Goal: Navigation & Orientation: Find specific page/section

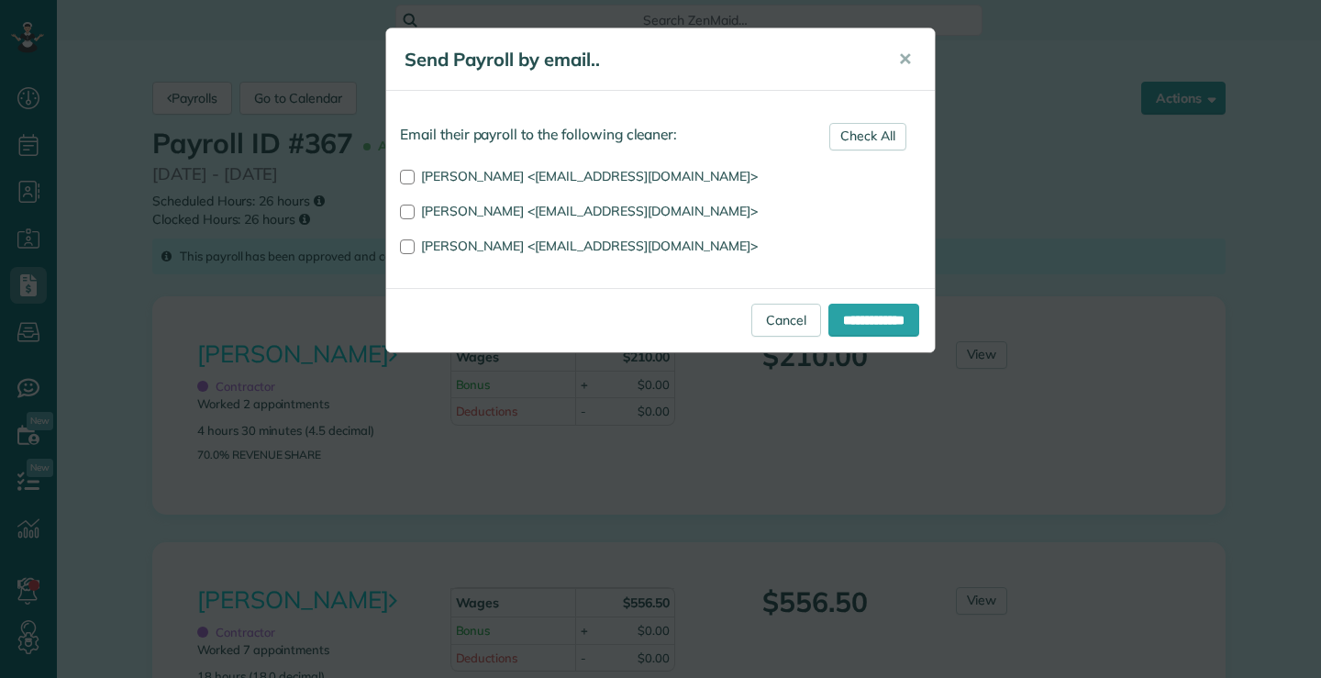
scroll to position [8, 8]
click at [770, 316] on link "Cancel" at bounding box center [786, 320] width 70 height 33
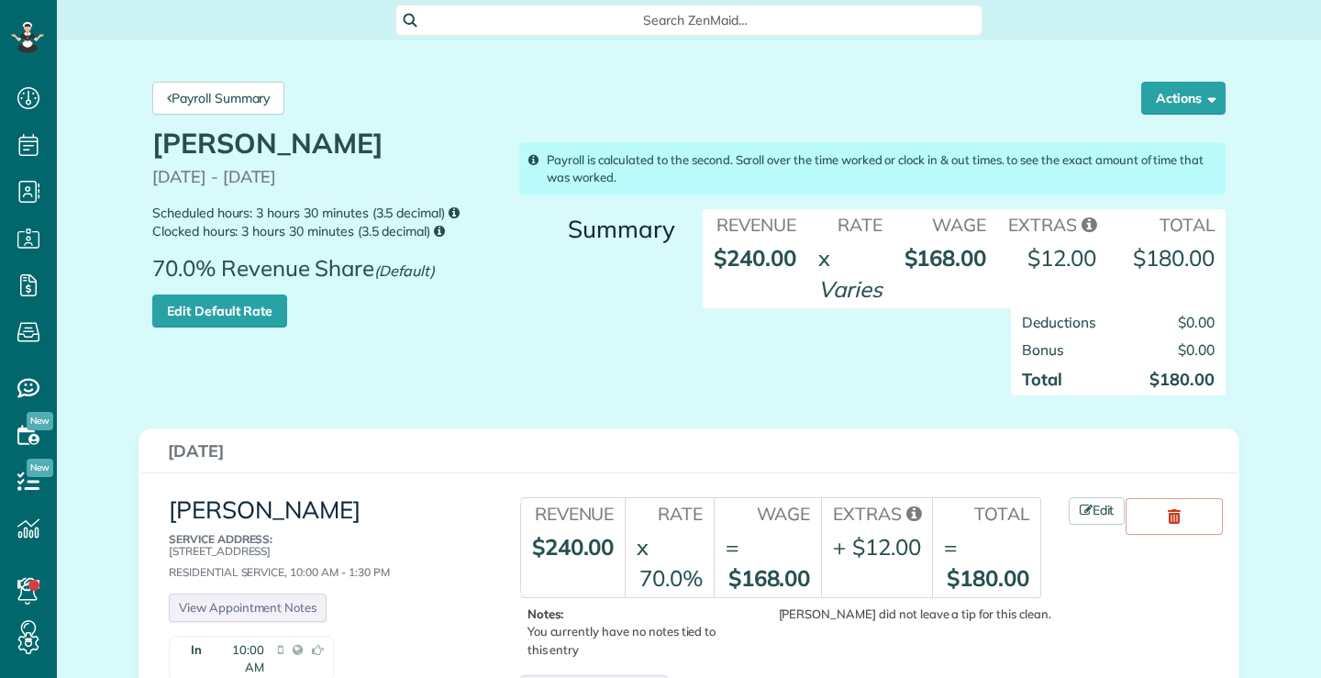
scroll to position [8, 8]
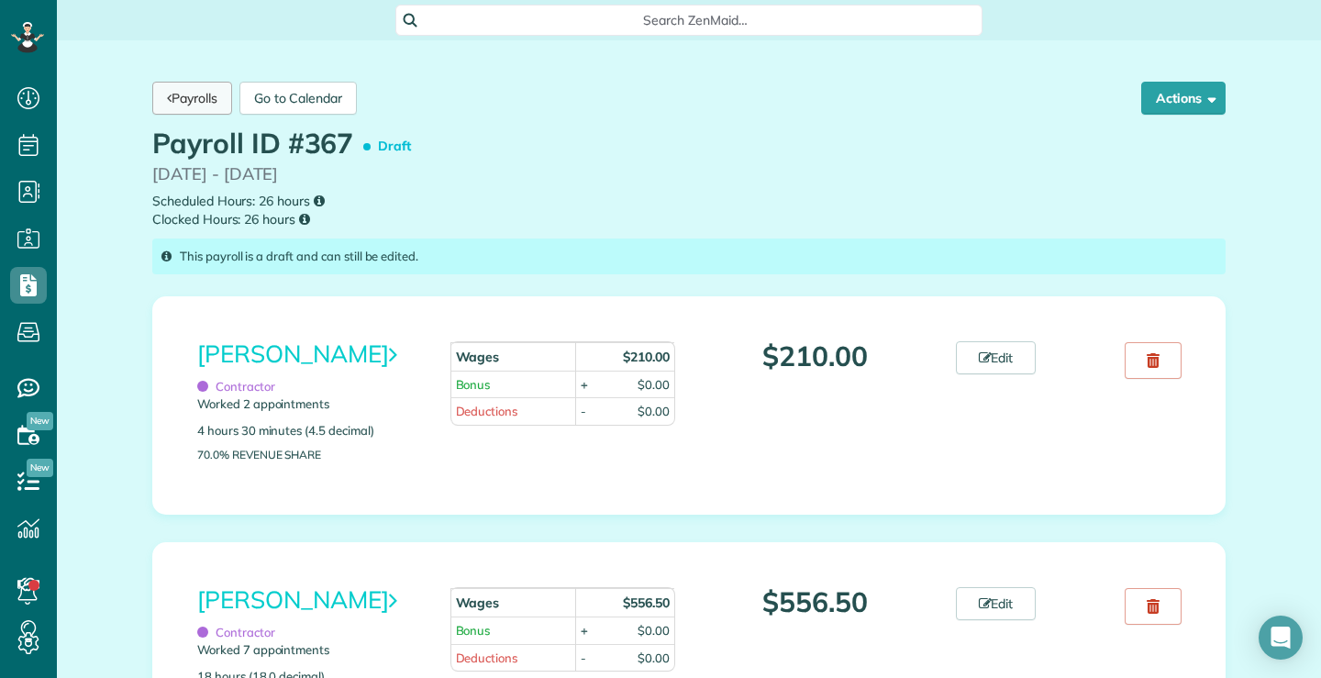
click at [166, 94] on link "Payrolls" at bounding box center [192, 98] width 80 height 33
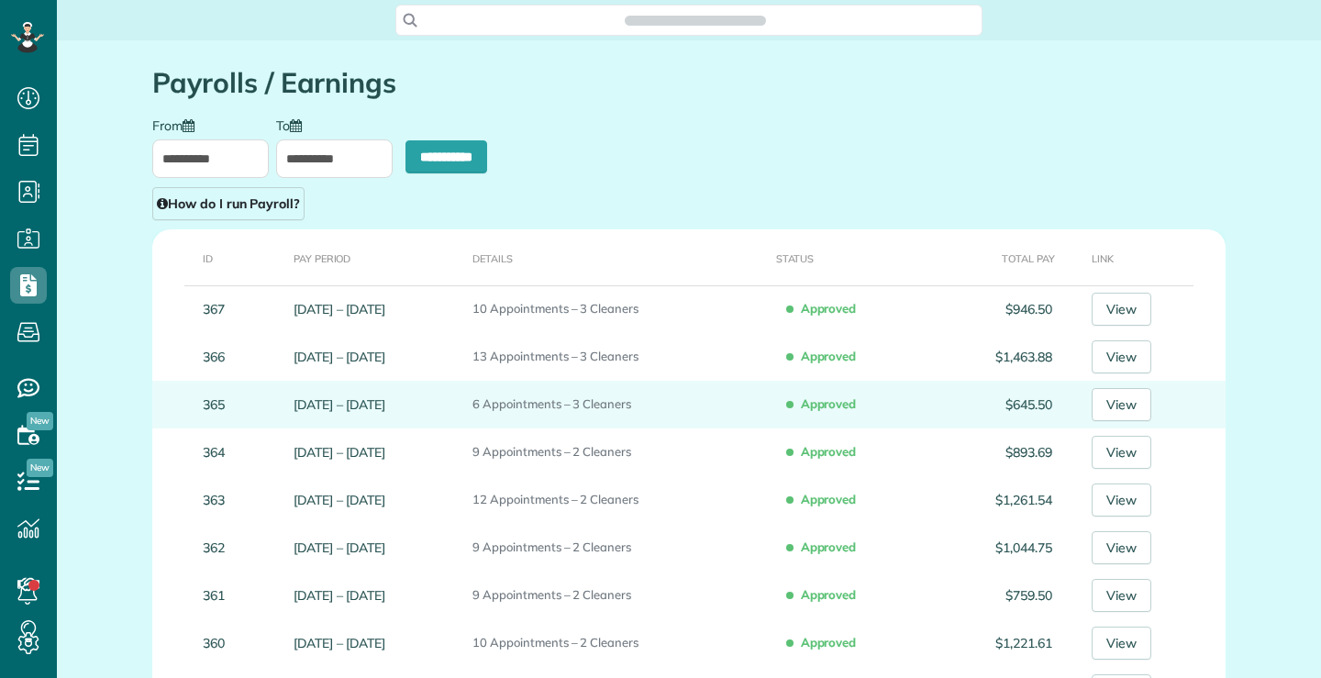
scroll to position [8, 8]
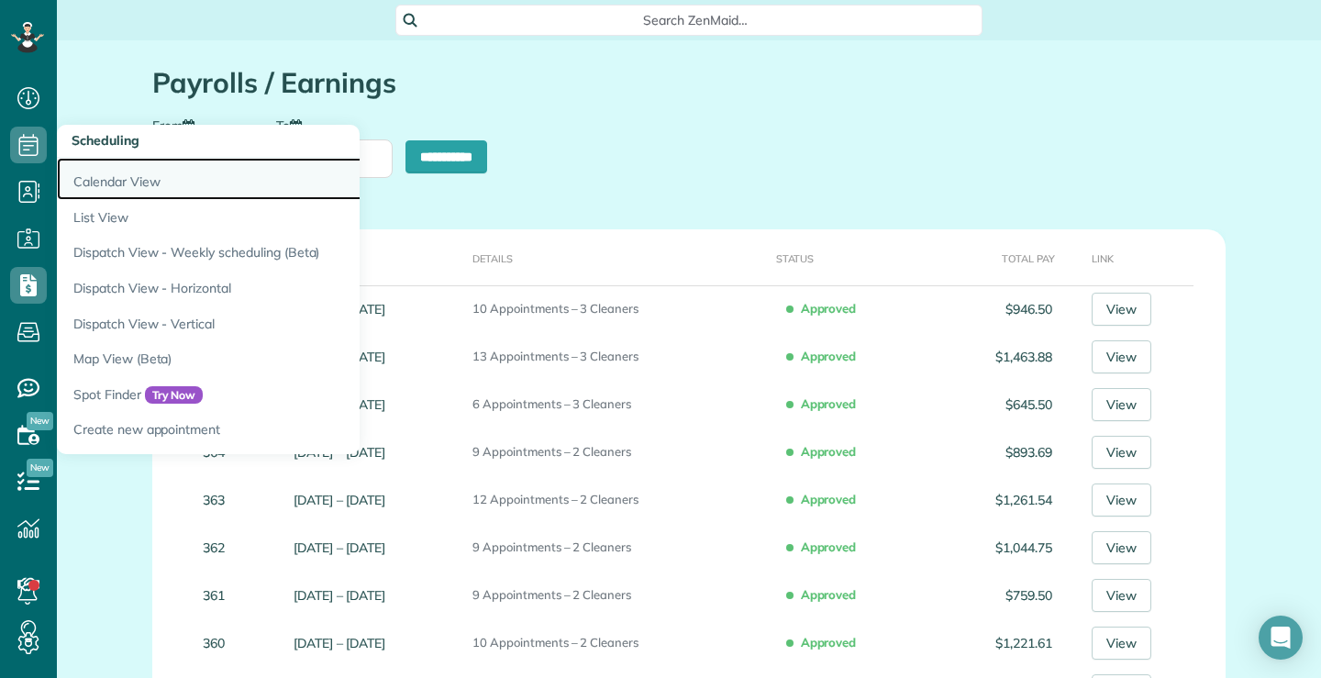
click at [106, 182] on link "Calendar View" at bounding box center [286, 179] width 459 height 42
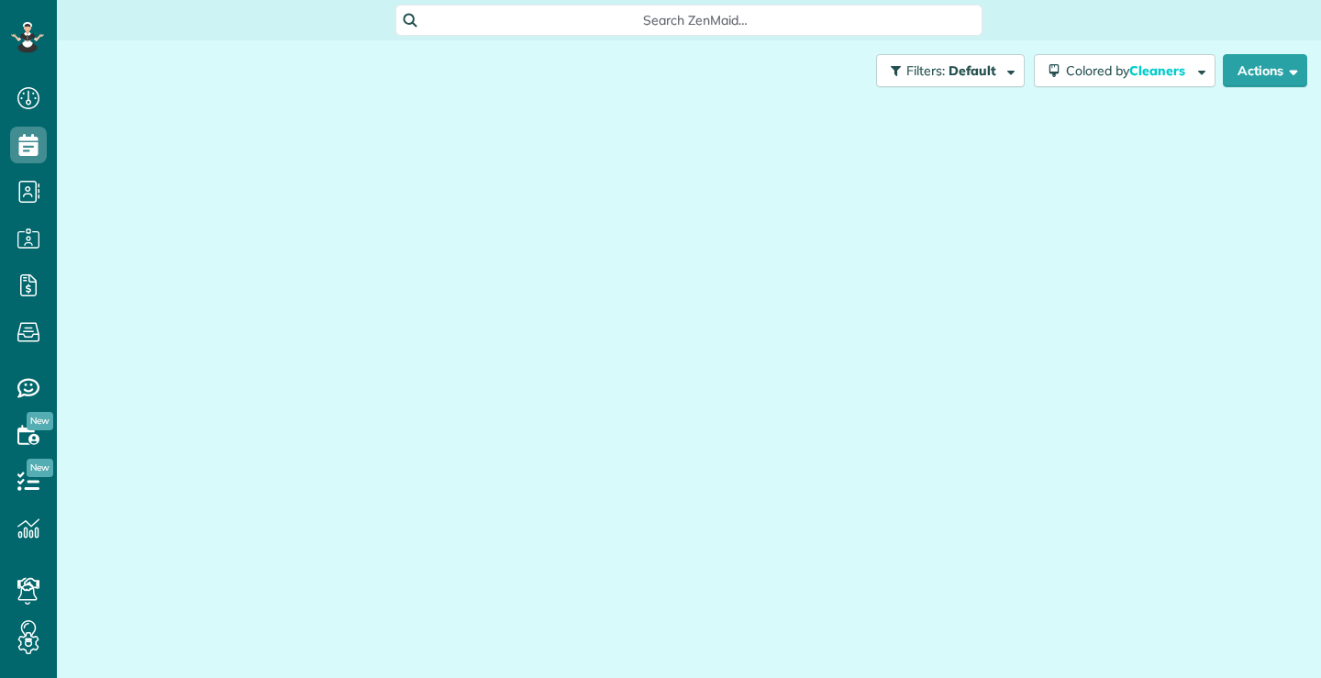
scroll to position [8, 8]
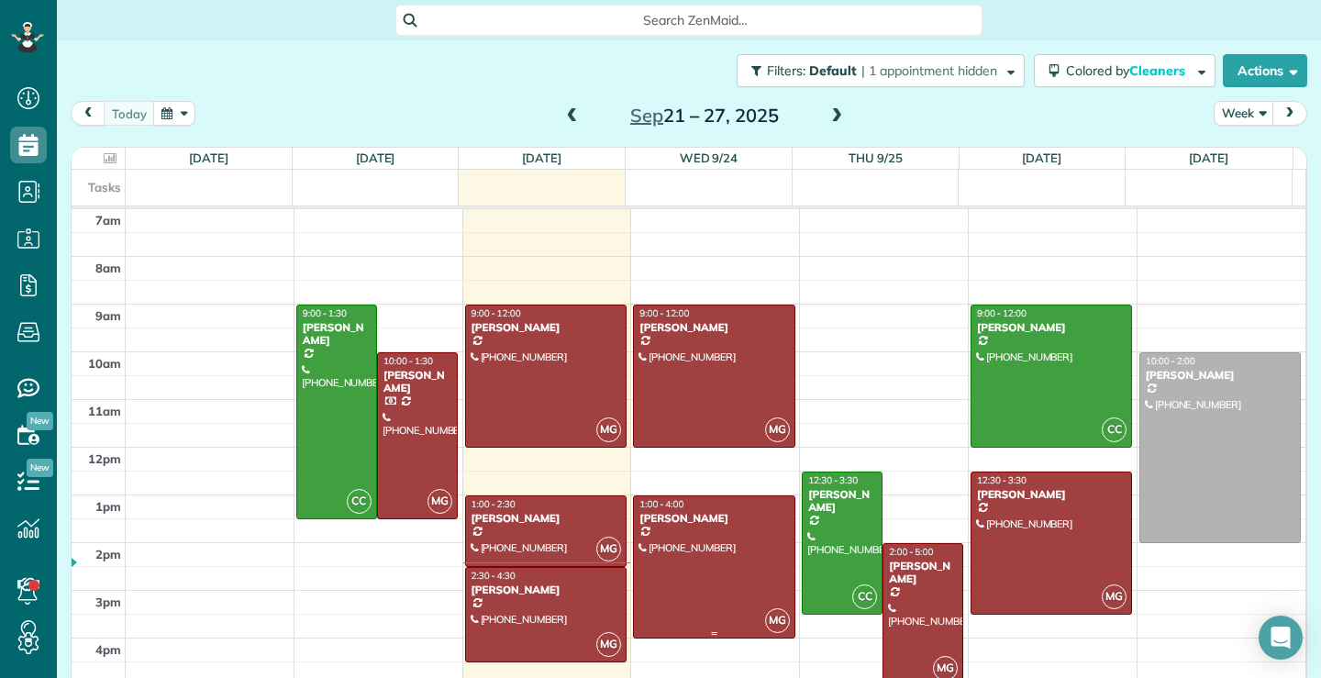
click at [715, 533] on div at bounding box center [714, 566] width 160 height 141
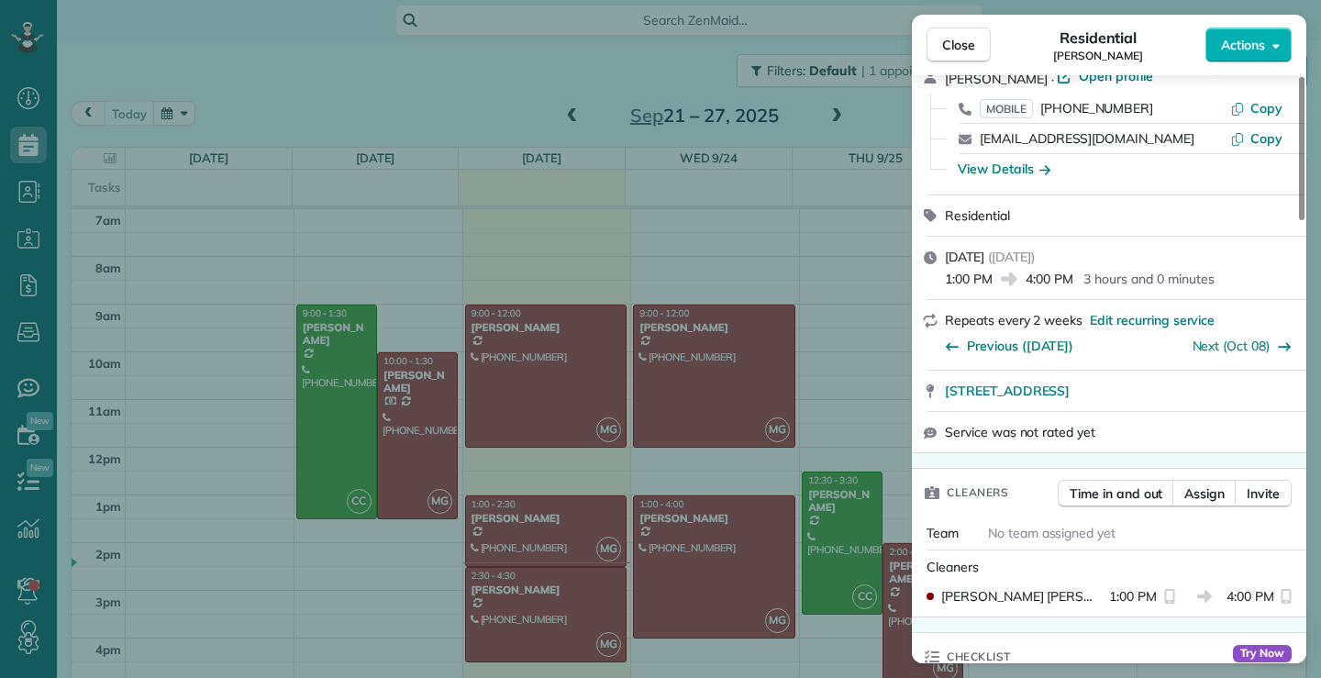
scroll to position [277, 0]
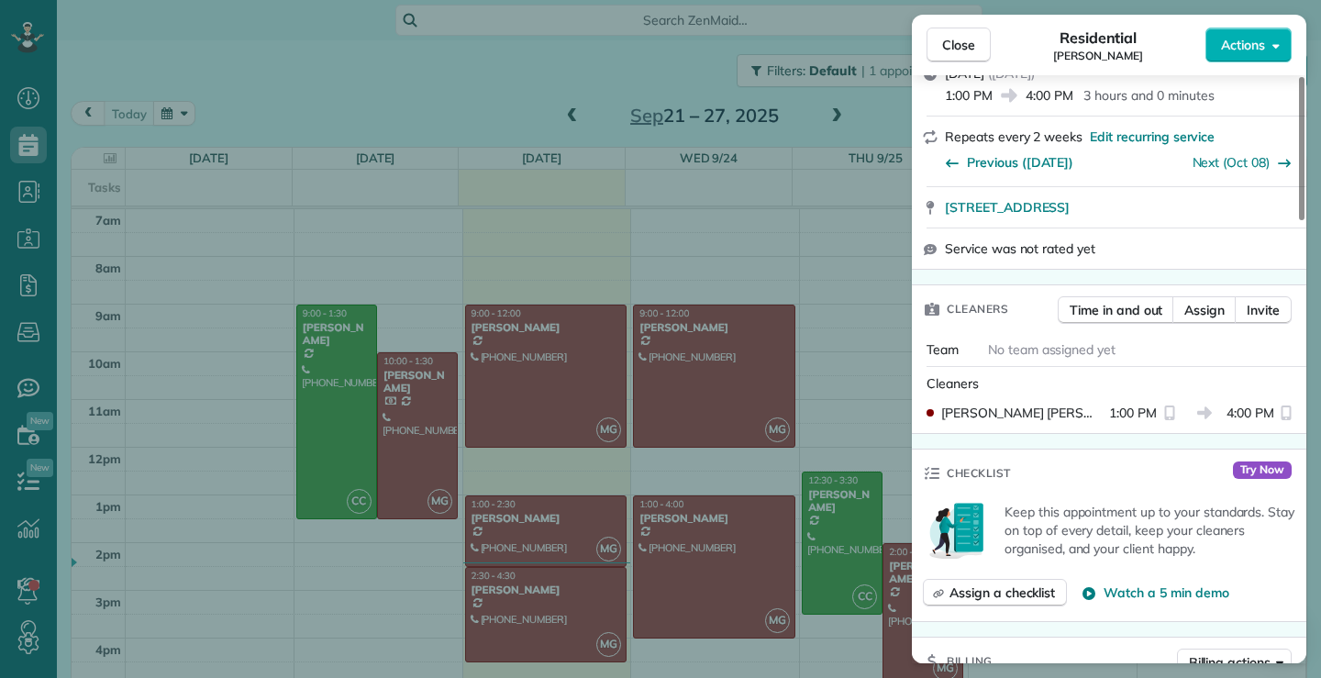
drag, startPoint x: 953, startPoint y: 33, endPoint x: 922, endPoint y: 74, distance: 51.7
click at [954, 34] on button "Close" at bounding box center [959, 45] width 64 height 35
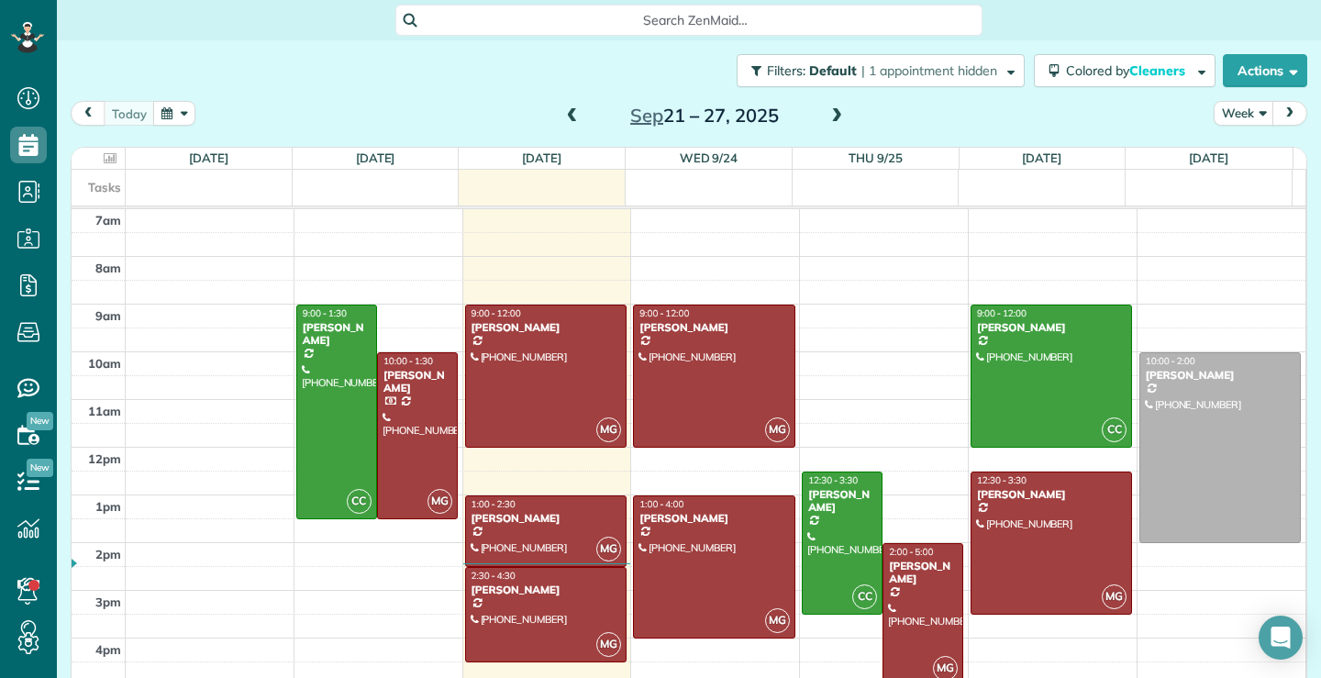
click at [830, 115] on span at bounding box center [837, 116] width 20 height 17
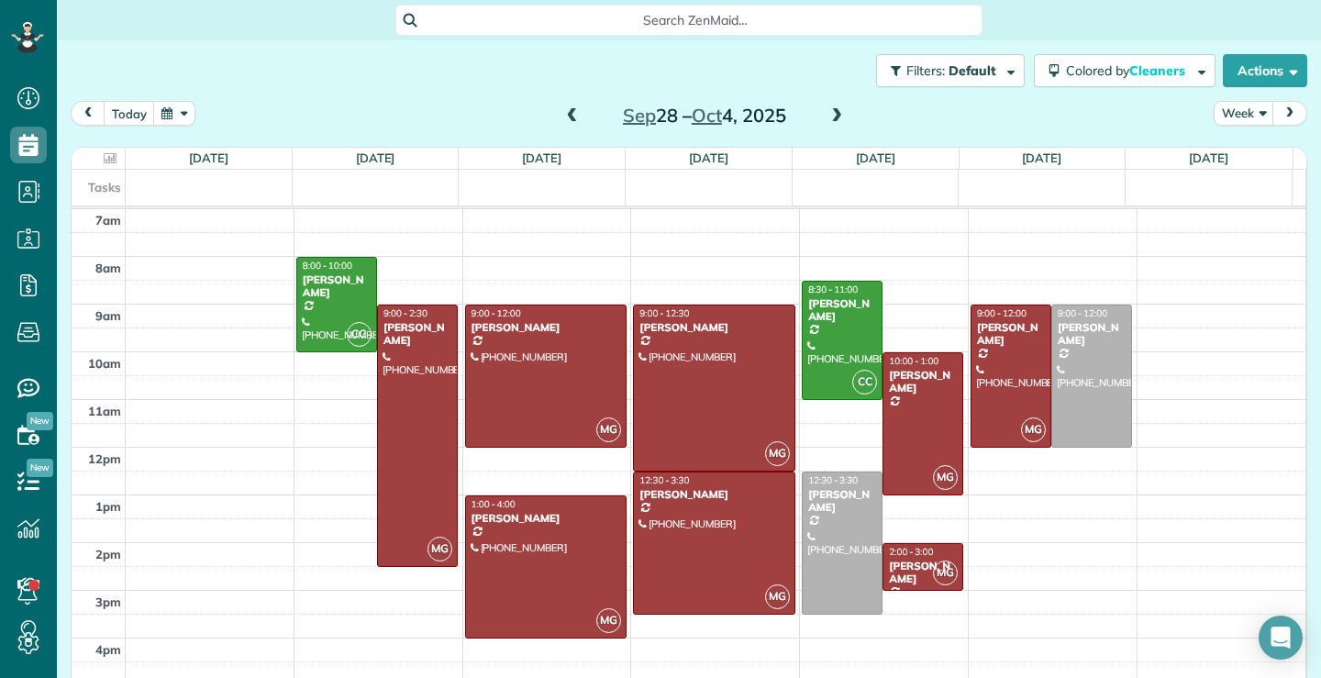
click at [563, 125] on span at bounding box center [572, 117] width 20 height 28
